Goal: Navigation & Orientation: Find specific page/section

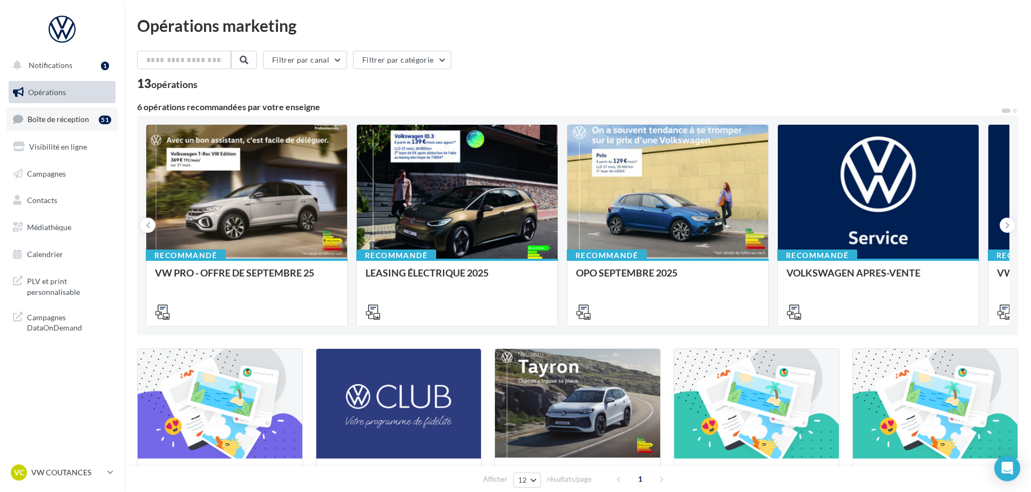
click at [79, 123] on span "Boîte de réception" at bounding box center [59, 118] width 62 height 9
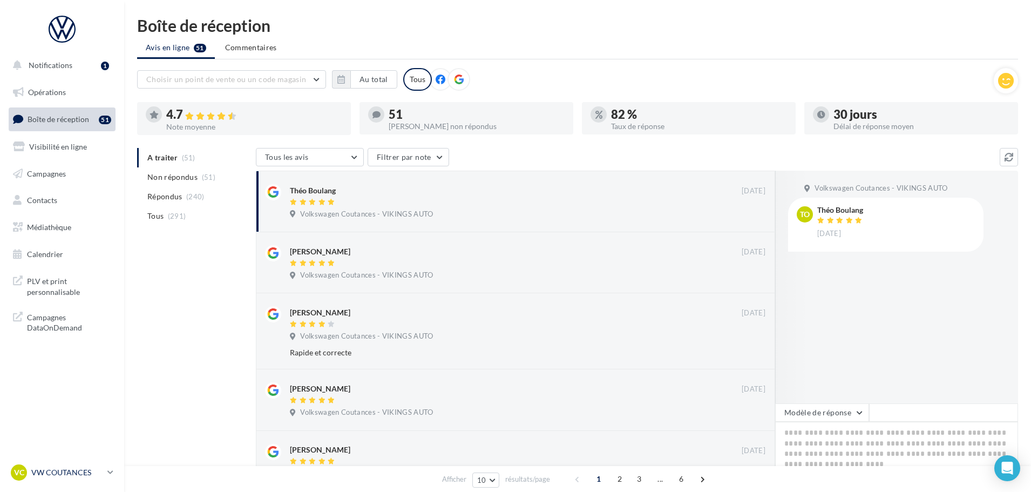
click at [74, 468] on p "VW COUTANCES" at bounding box center [67, 472] width 72 height 11
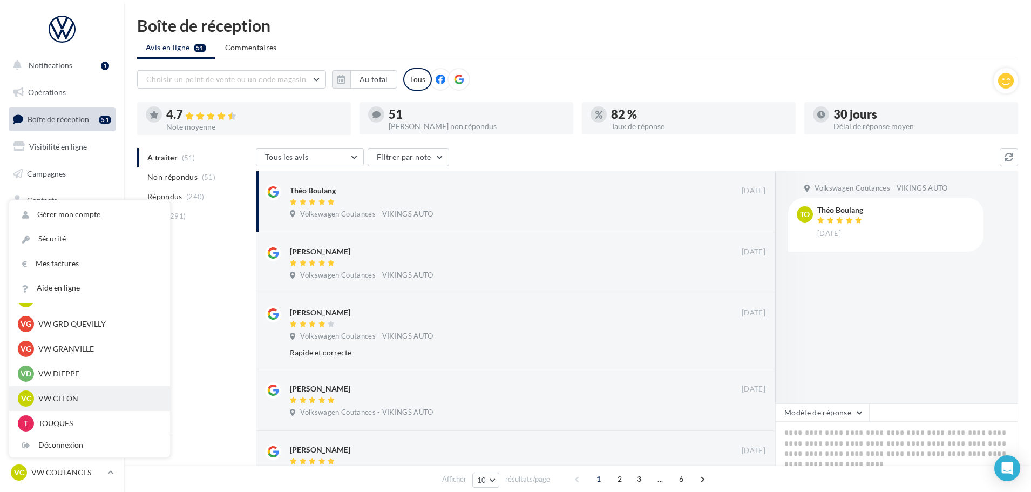
scroll to position [216, 0]
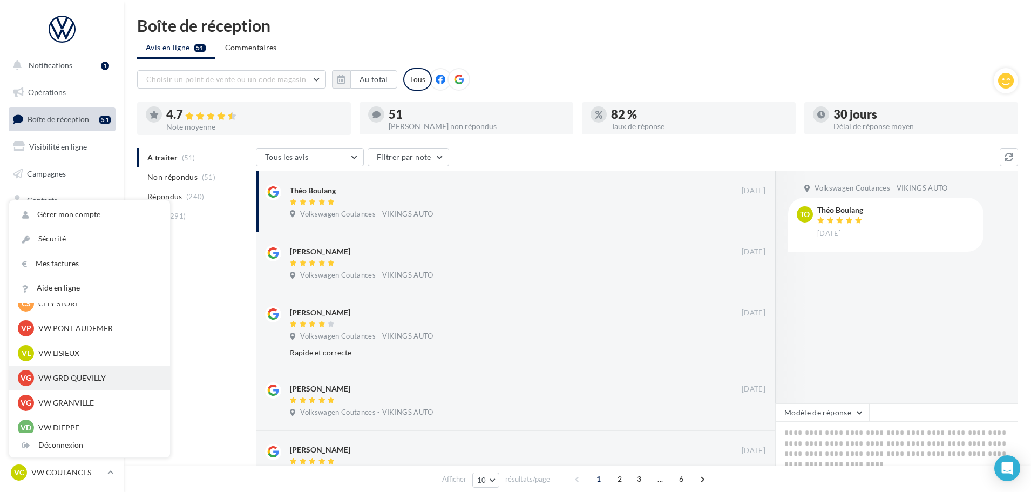
click at [78, 380] on p "VW GRD QUEVILLY" at bounding box center [97, 378] width 119 height 11
